Goal: Transaction & Acquisition: Download file/media

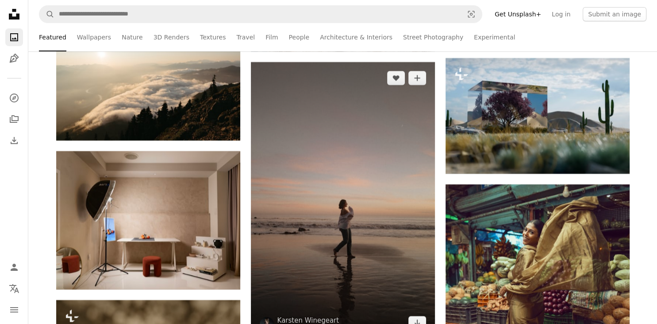
scroll to position [9956, 0]
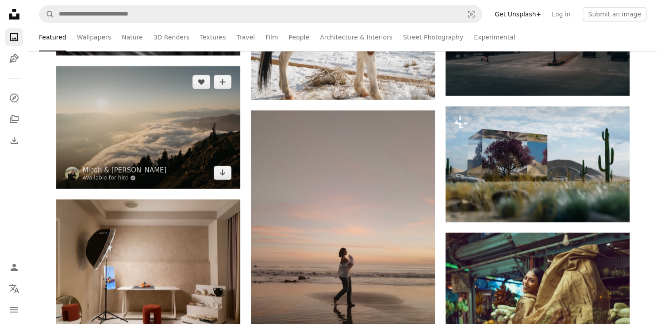
click at [201, 139] on img at bounding box center [148, 127] width 184 height 123
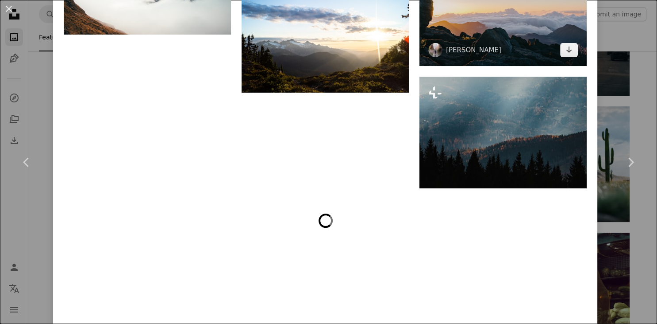
scroll to position [3506, 0]
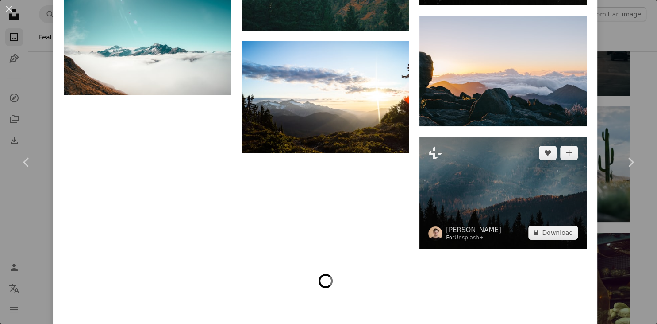
click at [539, 217] on img at bounding box center [503, 193] width 167 height 112
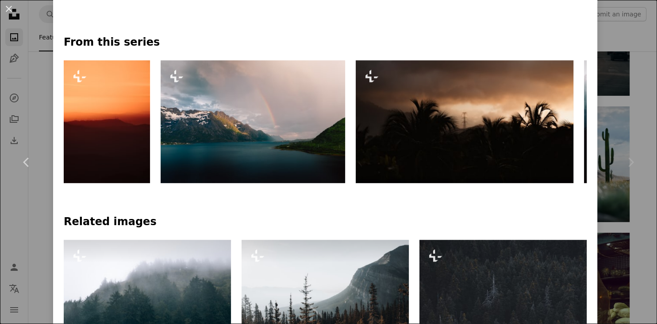
scroll to position [372, 0]
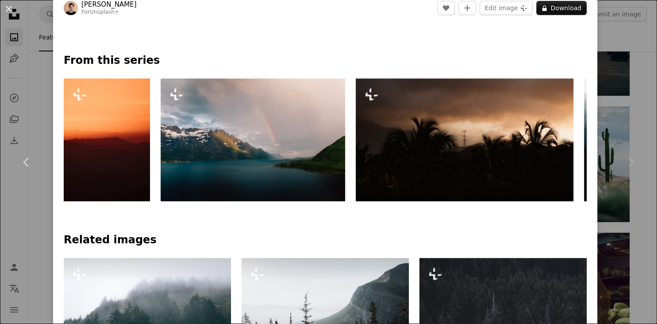
click at [629, 163] on icon "Chevron right" at bounding box center [631, 162] width 14 height 14
click at [631, 165] on icon at bounding box center [632, 161] width 6 height 9
drag, startPoint x: 631, startPoint y: 162, endPoint x: 580, endPoint y: 162, distance: 51.4
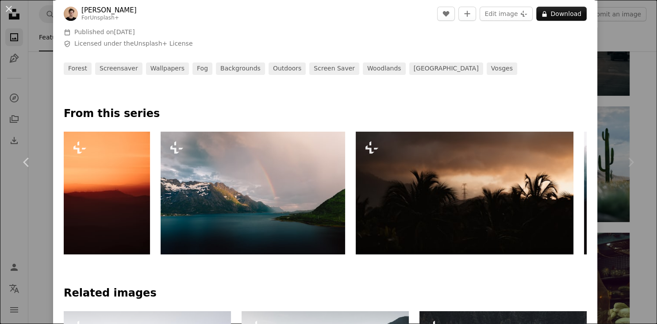
scroll to position [0, 0]
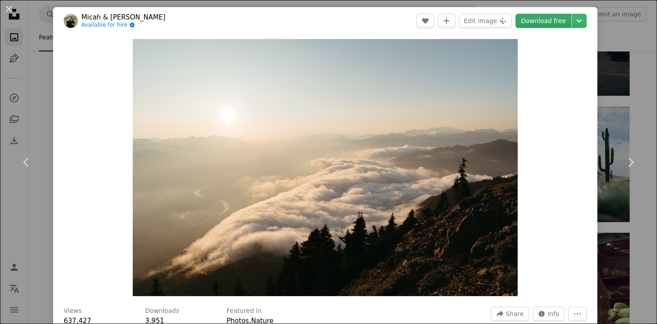
click at [558, 25] on link "Download free" at bounding box center [544, 21] width 56 height 14
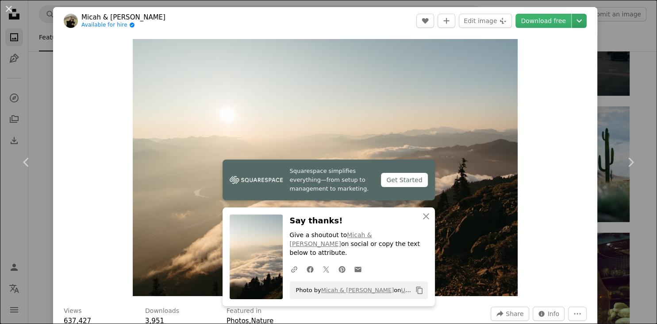
click at [582, 15] on icon "Chevron down" at bounding box center [579, 20] width 14 height 11
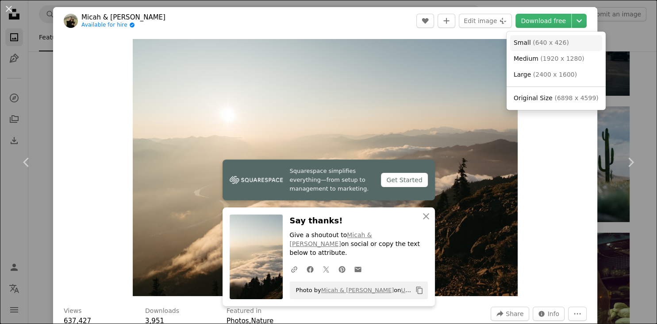
click at [544, 45] on span "( 640 x 426 )" at bounding box center [551, 42] width 36 height 7
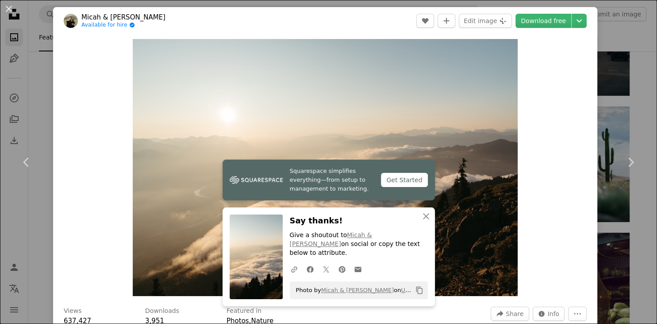
click at [635, 66] on div "An X shape Chevron left Chevron right Micah & [PERSON_NAME] Available for hire …" at bounding box center [328, 162] width 657 height 324
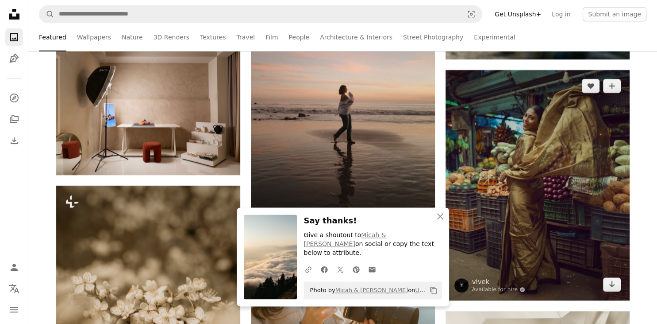
scroll to position [10144, 0]
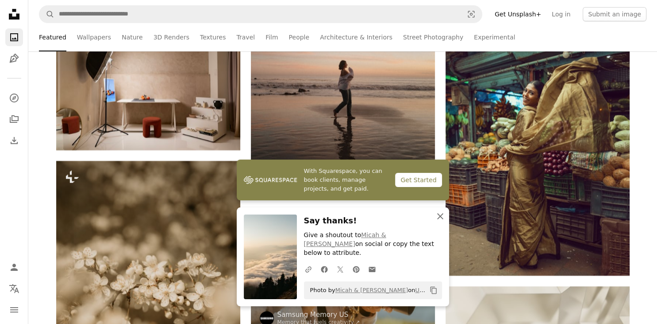
click at [440, 219] on icon "button" at bounding box center [440, 216] width 6 height 6
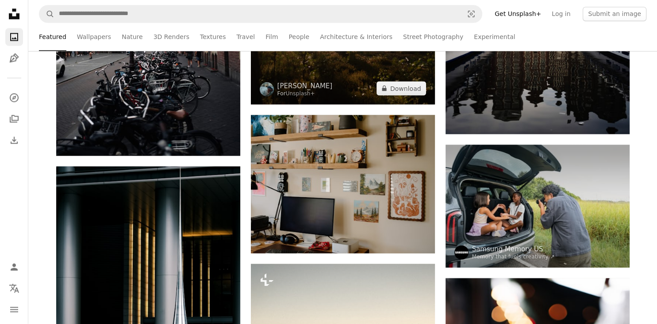
scroll to position [17924, 0]
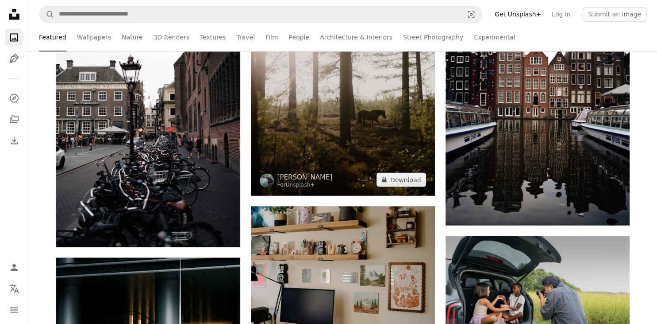
click at [370, 147] on img at bounding box center [343, 73] width 184 height 246
